Goal: Check status: Check status

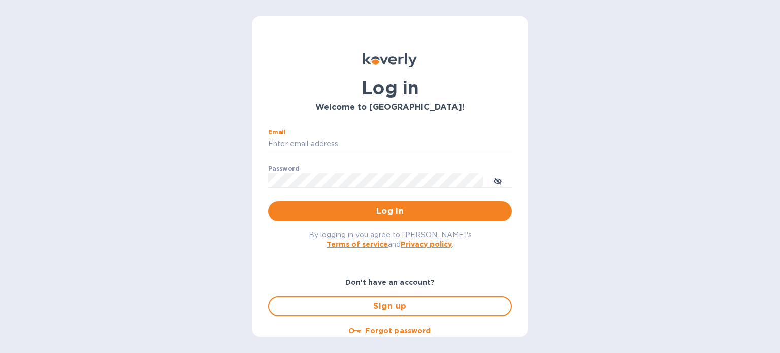
click at [312, 142] on input "Email" at bounding box center [390, 144] width 244 height 15
type input "[PERSON_NAME][EMAIL_ADDRESS][PERSON_NAME][DOMAIN_NAME]"
click at [402, 197] on p "​" at bounding box center [390, 195] width 244 height 12
click at [394, 217] on span "Log in" at bounding box center [390, 211] width 228 height 12
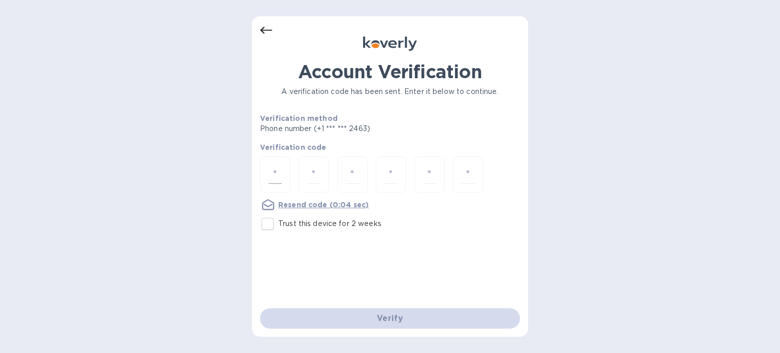
drag, startPoint x: 282, startPoint y: 172, endPoint x: 276, endPoint y: 174, distance: 6.3
click at [282, 172] on div at bounding box center [275, 174] width 30 height 36
type input "8"
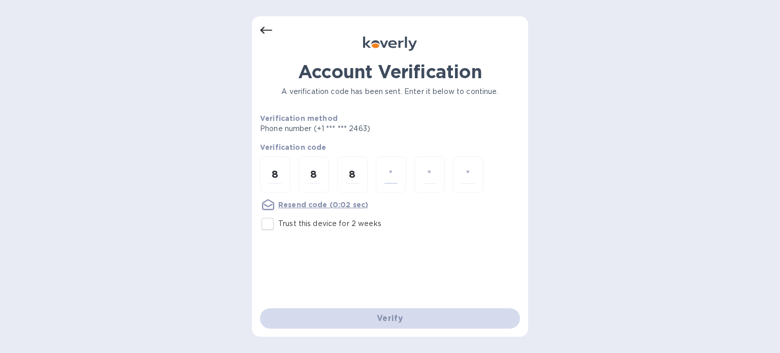
type input "5"
type input "2"
type input "6"
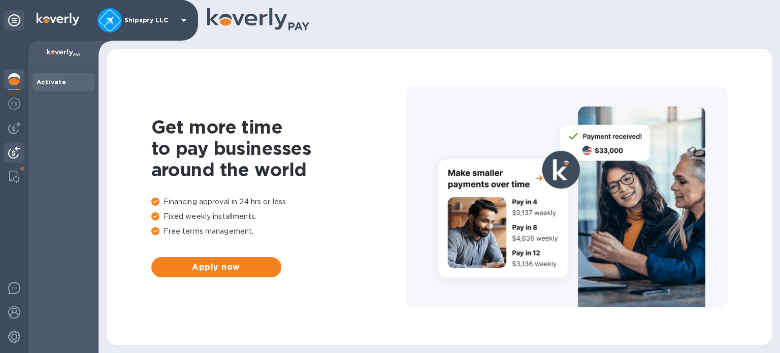
click at [12, 148] on img at bounding box center [14, 152] width 12 height 12
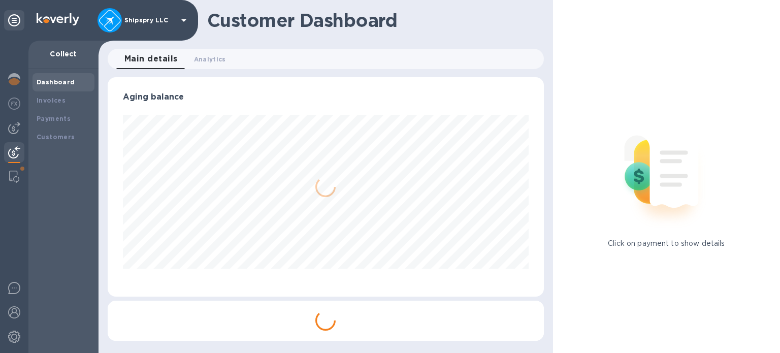
scroll to position [219, 436]
click at [61, 121] on b "Payments" at bounding box center [54, 119] width 34 height 8
